Goal: Transaction & Acquisition: Obtain resource

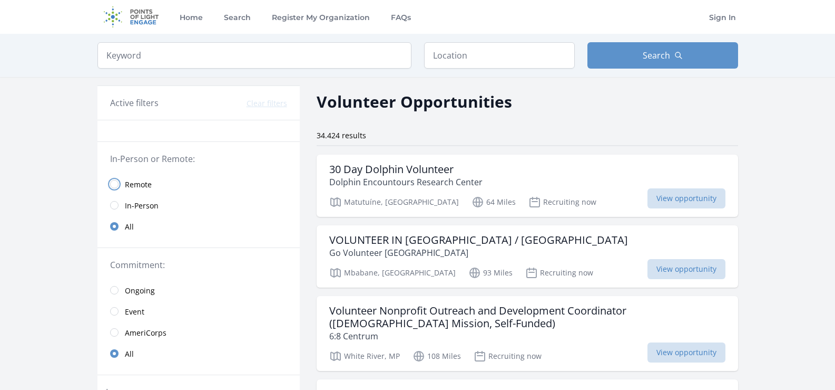
click at [117, 181] on input "radio" at bounding box center [114, 184] width 8 height 8
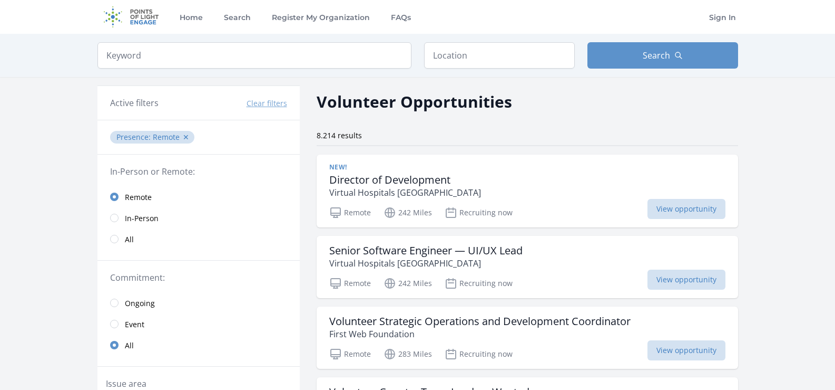
click at [119, 239] on link "All" at bounding box center [199, 238] width 202 height 21
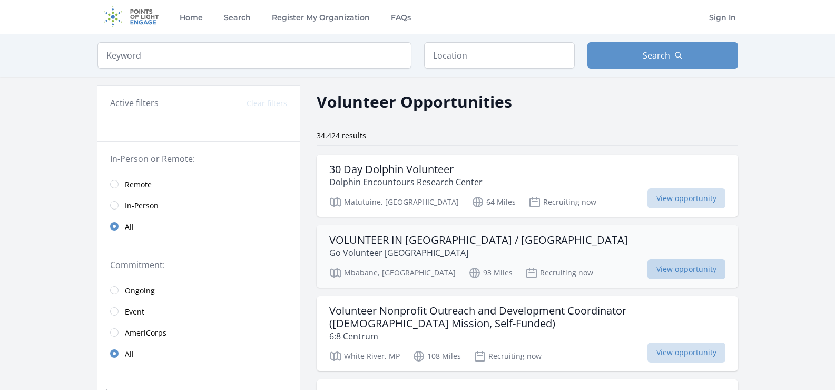
click at [706, 260] on span "View opportunity" at bounding box center [687, 269] width 78 height 20
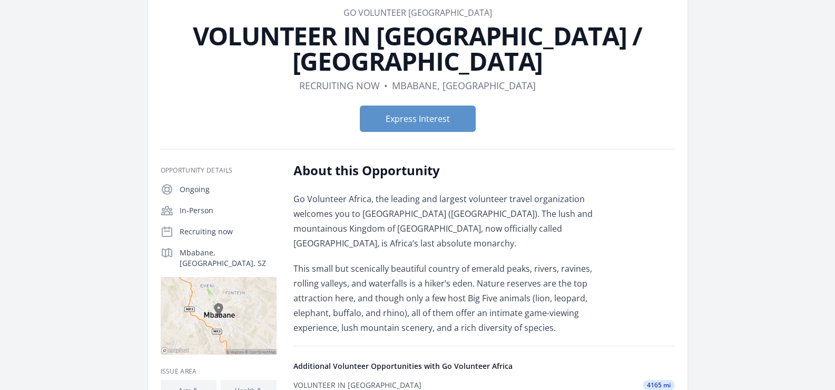
scroll to position [53, 0]
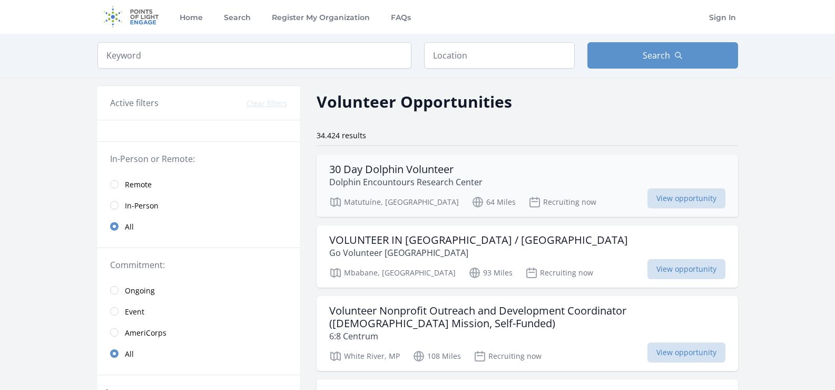
click at [396, 180] on p "Dolphin Encountours Research Center" at bounding box center [405, 182] width 153 height 13
click at [148, 187] on span "Remote" at bounding box center [138, 184] width 27 height 11
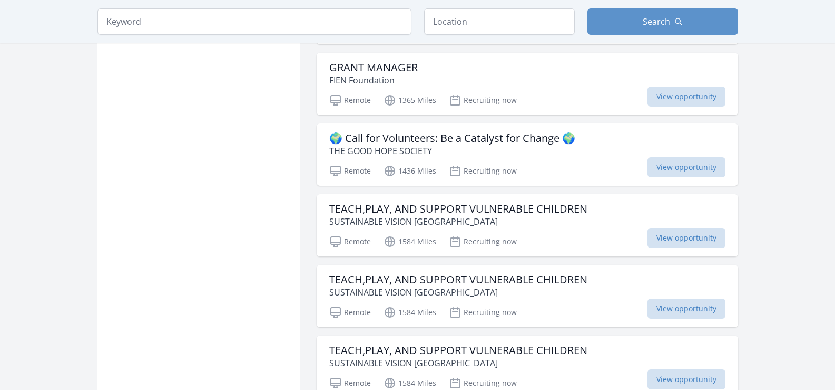
scroll to position [1528, 0]
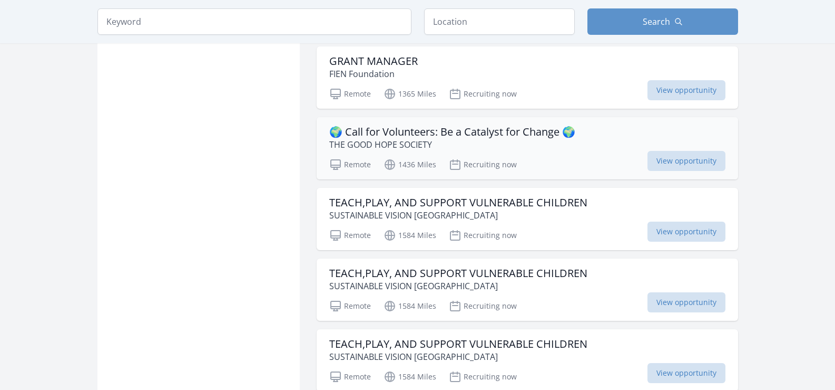
click at [468, 125] on h3 "🌍 Call for Volunteers: Be a Catalyst for Change 🌍" at bounding box center [452, 131] width 246 height 13
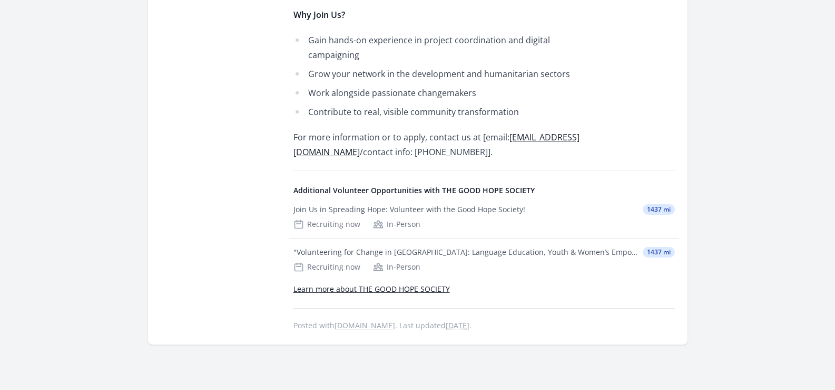
scroll to position [580, 0]
